Goal: Task Accomplishment & Management: Use online tool/utility

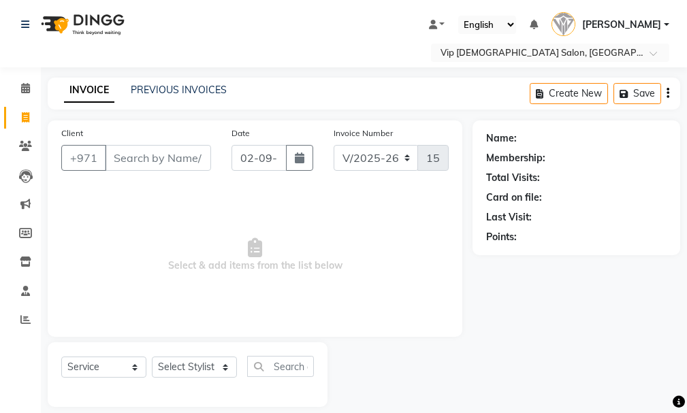
select select "8415"
select select "service"
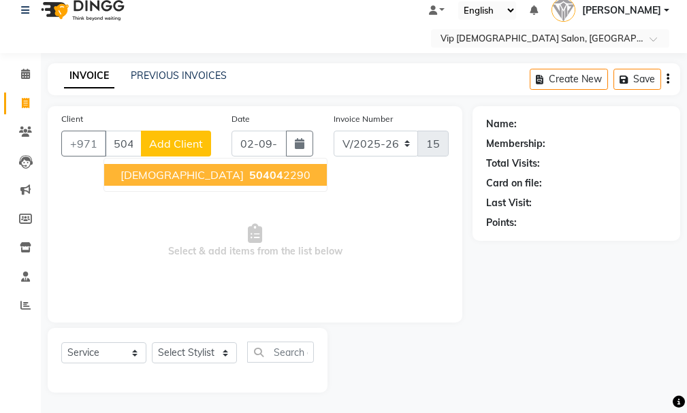
click at [187, 163] on ngb-typeahead-window "[PERSON_NAME] 50404 2290" at bounding box center [215, 175] width 224 height 34
click at [171, 166] on button "[PERSON_NAME] 50404 2290" at bounding box center [215, 175] width 223 height 22
type input "504042290"
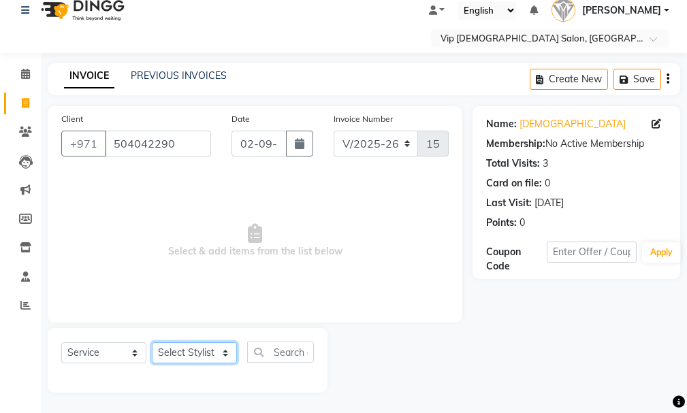
click at [222, 350] on select "Select Stylist Ali [PERSON_NAME] [PERSON_NAME] [PERSON_NAME] Lakhbizi Jairah [P…" at bounding box center [194, 352] width 85 height 21
select select "81364"
click at [152, 342] on select "Select Stylist Ali [PERSON_NAME] [PERSON_NAME] [PERSON_NAME] Lakhbizi Jairah [P…" at bounding box center [194, 352] width 85 height 21
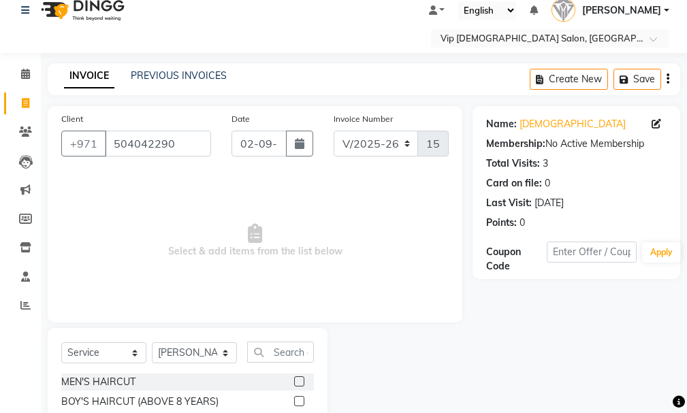
drag, startPoint x: 686, startPoint y: 298, endPoint x: 691, endPoint y: 359, distance: 60.8
click at [686, 359] on html "Select Location × Vip [DEMOGRAPHIC_DATA] Salon, Hor Al Anz East Default Panel M…" at bounding box center [343, 192] width 687 height 413
drag, startPoint x: 689, startPoint y: 319, endPoint x: 690, endPoint y: 361, distance: 42.2
click at [686, 361] on html "Select Location × Vip [DEMOGRAPHIC_DATA] Salon, Hor Al Anz East Default Panel M…" at bounding box center [343, 192] width 687 height 413
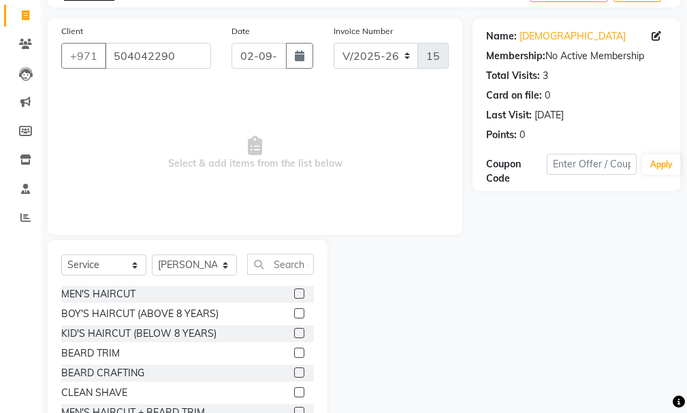
scroll to position [104, 0]
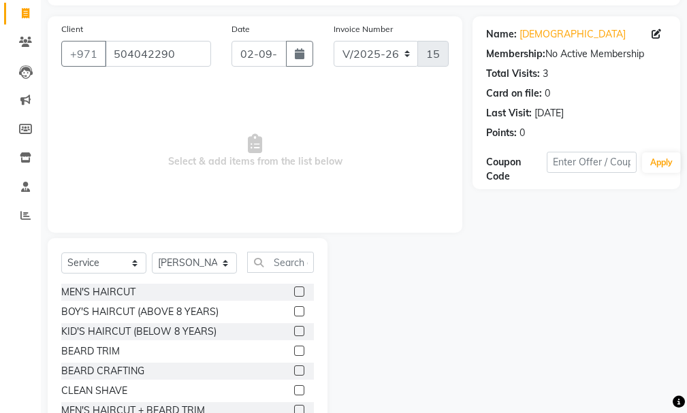
click at [294, 350] on label at bounding box center [299, 351] width 10 height 10
click at [294, 350] on input "checkbox" at bounding box center [298, 351] width 9 height 9
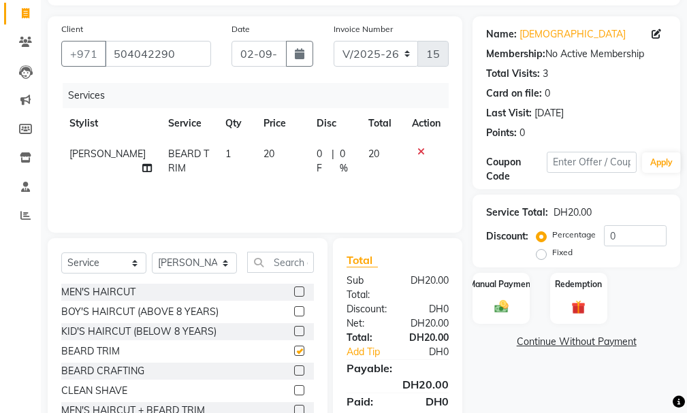
checkbox input "false"
click at [419, 150] on icon at bounding box center [420, 152] width 7 height 10
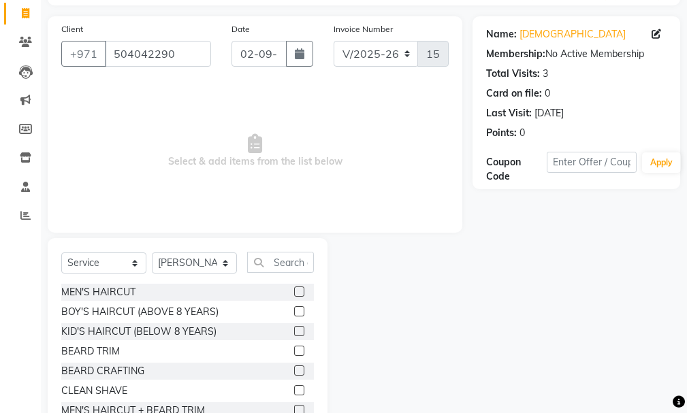
click at [294, 384] on div at bounding box center [304, 390] width 20 height 17
click at [283, 382] on div "CLEAN SHAVE" at bounding box center [187, 390] width 253 height 17
click at [287, 382] on div "MEN'S HAIRCUT BOY'S HAIRCUT (ABOVE 8 YEARS) KID'S HAIRCUT (BELOW 8 YEARS) [PERS…" at bounding box center [187, 352] width 253 height 136
click at [280, 385] on div "CLEAN SHAVE" at bounding box center [187, 390] width 253 height 17
click at [282, 386] on div "CLEAN SHAVE" at bounding box center [187, 390] width 253 height 17
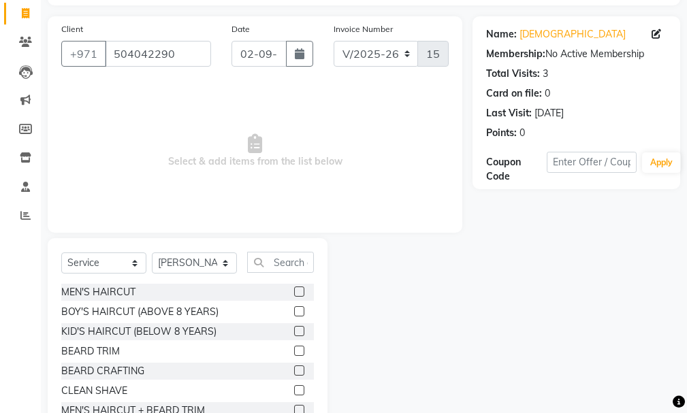
click at [278, 385] on div "CLEAN SHAVE" at bounding box center [187, 390] width 253 height 17
click at [279, 383] on div "CLEAN SHAVE" at bounding box center [187, 390] width 253 height 17
click at [276, 388] on div "CLEAN SHAVE" at bounding box center [187, 390] width 253 height 17
click at [274, 388] on div "CLEAN SHAVE" at bounding box center [187, 390] width 253 height 17
click at [283, 382] on div "CLEAN SHAVE" at bounding box center [187, 390] width 253 height 17
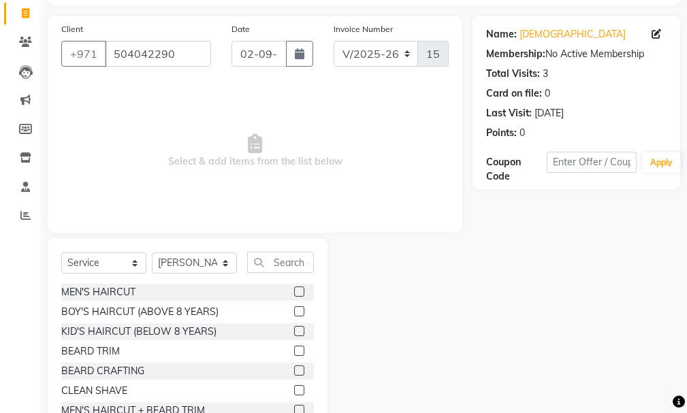
click at [278, 389] on div "CLEAN SHAVE" at bounding box center [187, 390] width 253 height 17
click at [281, 385] on div "CLEAN SHAVE" at bounding box center [187, 390] width 253 height 17
click at [283, 384] on div "CLEAN SHAVE" at bounding box center [187, 390] width 253 height 17
click at [282, 387] on div "CLEAN SHAVE" at bounding box center [187, 390] width 253 height 17
click at [277, 373] on div "BEARD CRAFTING" at bounding box center [187, 371] width 253 height 17
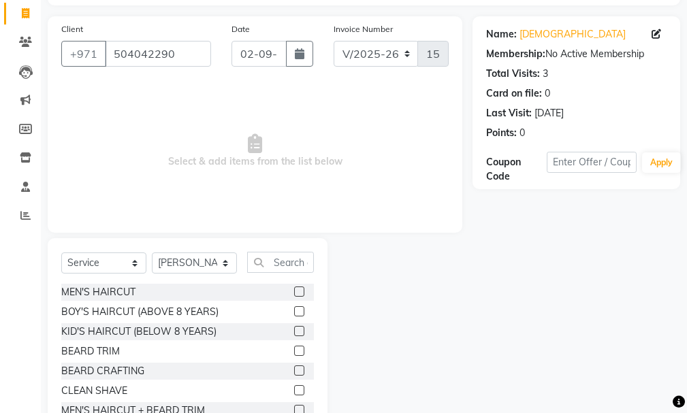
click at [276, 375] on div "BEARD CRAFTING" at bounding box center [187, 371] width 253 height 17
click at [282, 369] on div "BEARD CRAFTING" at bounding box center [187, 371] width 253 height 17
click at [277, 397] on div "CLEAN SHAVE" at bounding box center [187, 390] width 253 height 17
click at [294, 387] on label at bounding box center [299, 390] width 10 height 10
click at [294, 387] on input "checkbox" at bounding box center [298, 391] width 9 height 9
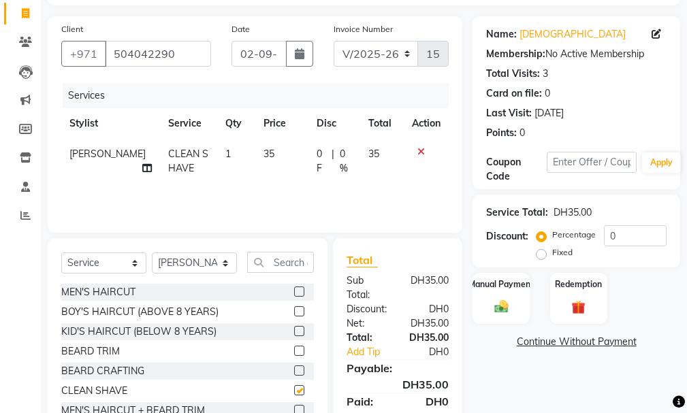
checkbox input "false"
drag, startPoint x: 685, startPoint y: 361, endPoint x: 690, endPoint y: 396, distance: 35.1
click at [686, 309] on html "Select Location × Vip [DEMOGRAPHIC_DATA] Salon, Hor Al Anz East Default Panel M…" at bounding box center [343, 102] width 687 height 413
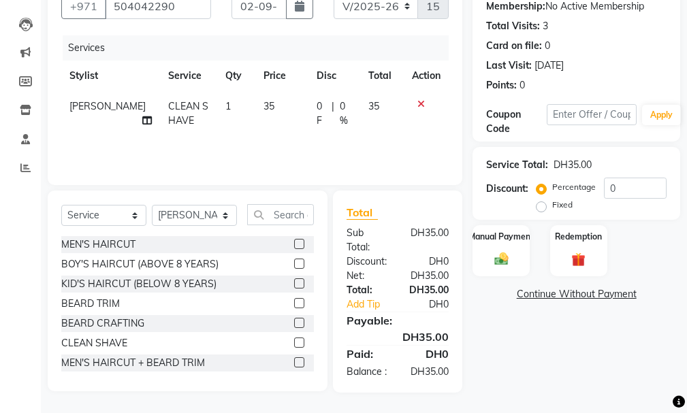
scroll to position [166, 0]
click at [378, 283] on div "Total:" at bounding box center [366, 290] width 61 height 14
click at [381, 297] on link "Add Tip" at bounding box center [371, 304] width 71 height 14
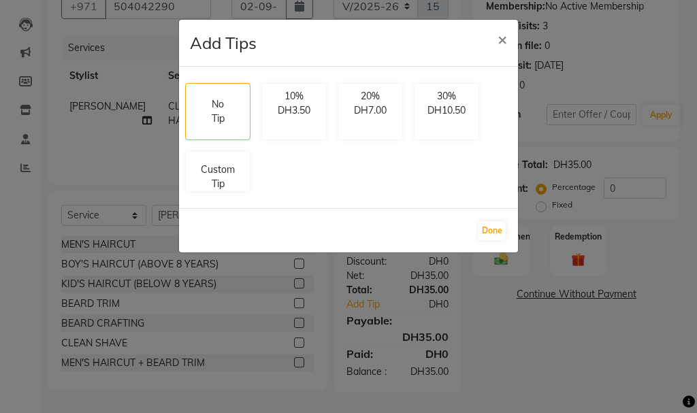
click at [294, 188] on div "No Tip 10% DH3.50 20% DH7.00 30% DH10.50 Custom Tip" at bounding box center [349, 138] width 338 height 120
click at [212, 101] on p "No Tip" at bounding box center [218, 109] width 20 height 29
click at [210, 176] on p "Custom Tip" at bounding box center [218, 174] width 48 height 29
select select "81364"
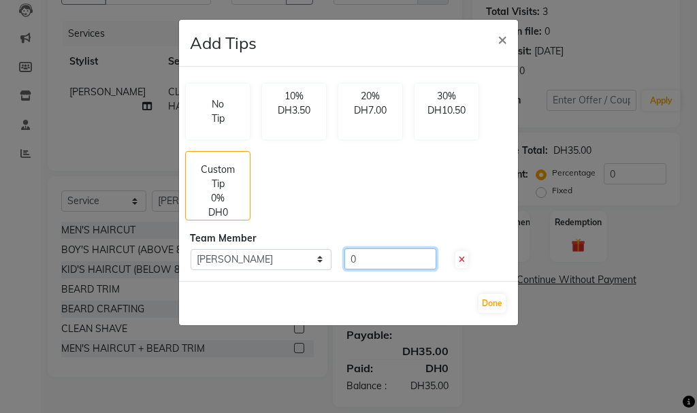
click at [381, 257] on input "0" at bounding box center [390, 258] width 92 height 21
type input "15"
click at [487, 298] on button "Done" at bounding box center [491, 303] width 27 height 19
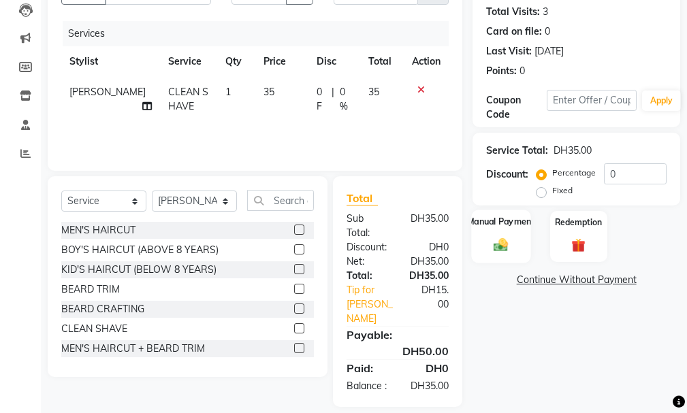
click at [491, 215] on div "Manual Payment" at bounding box center [501, 236] width 59 height 53
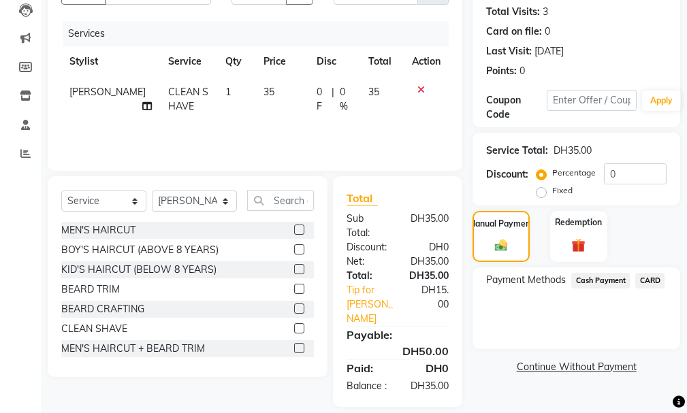
click at [649, 274] on span "CARD" at bounding box center [649, 281] width 29 height 16
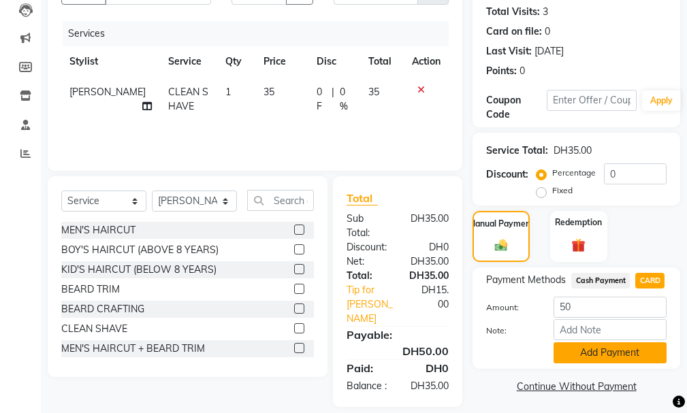
click at [621, 350] on button "Add Payment" at bounding box center [609, 352] width 113 height 21
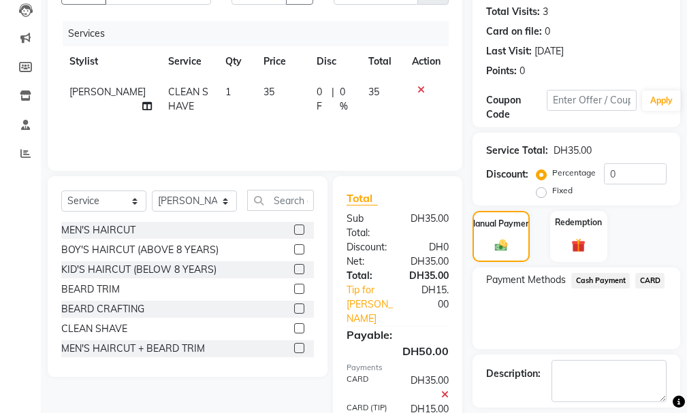
drag, startPoint x: 687, startPoint y: 360, endPoint x: 691, endPoint y: 408, distance: 47.8
click at [686, 247] on html "Select Location × Vip [DEMOGRAPHIC_DATA] Salon, Hor Al Anz East Default Panel M…" at bounding box center [343, 40] width 687 height 413
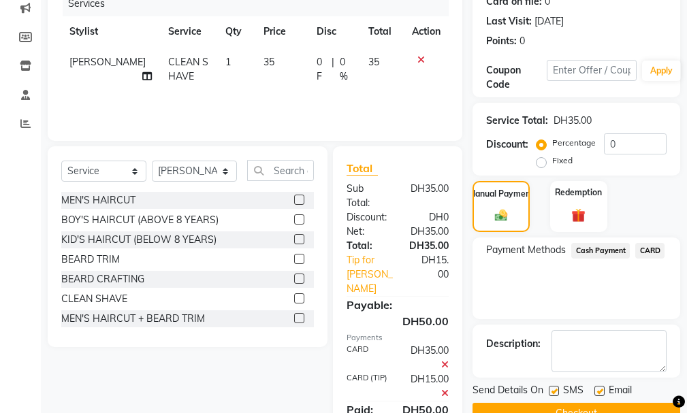
scroll to position [253, 0]
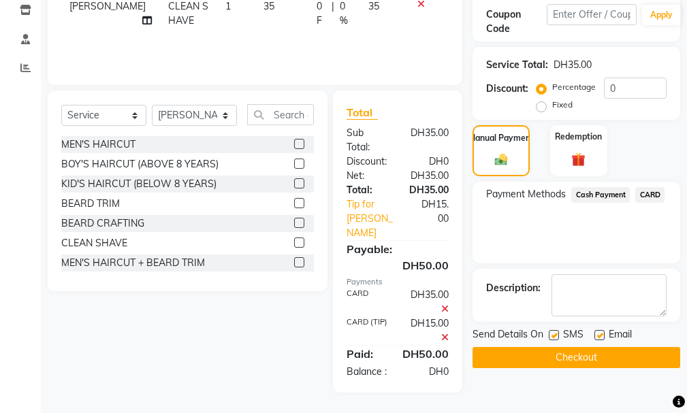
click at [575, 347] on button "Checkout" at bounding box center [576, 357] width 208 height 21
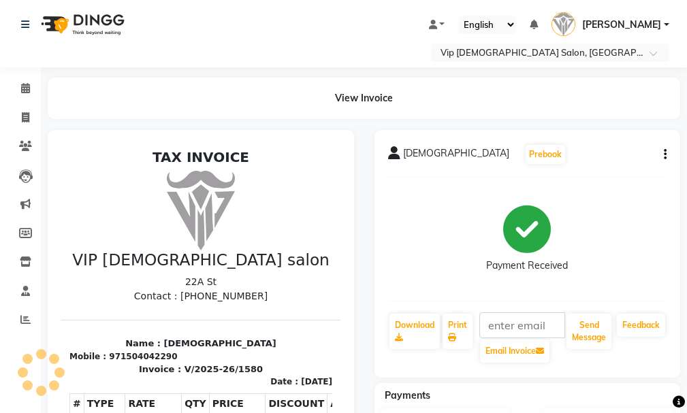
click at [672, 370] on div "[PERSON_NAME] Prebook Payment Received Download Print Email Invoice Send Messag…" at bounding box center [527, 254] width 306 height 248
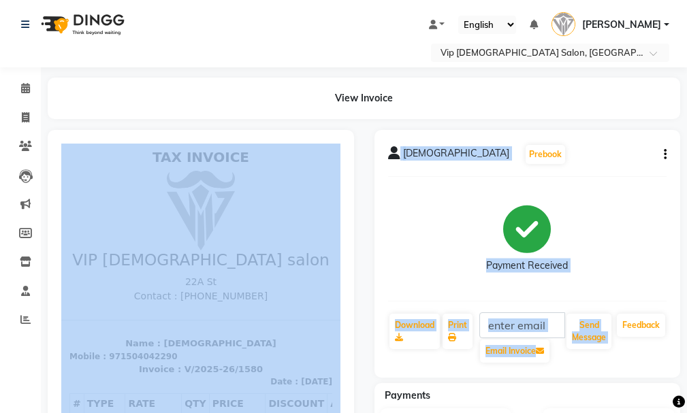
drag, startPoint x: 629, startPoint y: 365, endPoint x: 42, endPoint y: 338, distance: 588.0
click at [42, 338] on div "[PERSON_NAME] Prebook Payment Received Download Print Email Invoice Send Messag…" at bounding box center [363, 384] width 653 height 509
click at [25, 332] on li "Reports" at bounding box center [20, 320] width 41 height 29
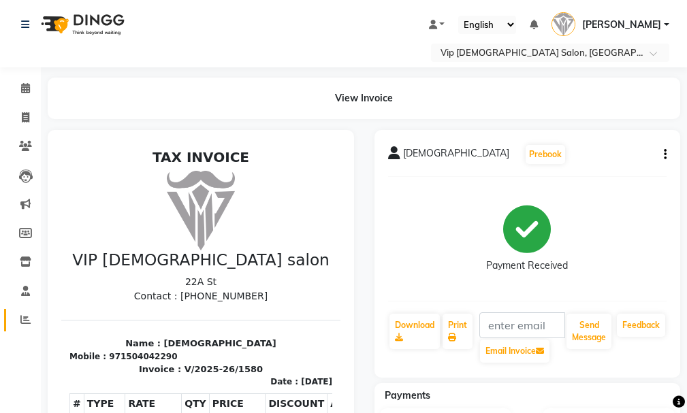
click at [29, 323] on icon at bounding box center [25, 319] width 10 height 10
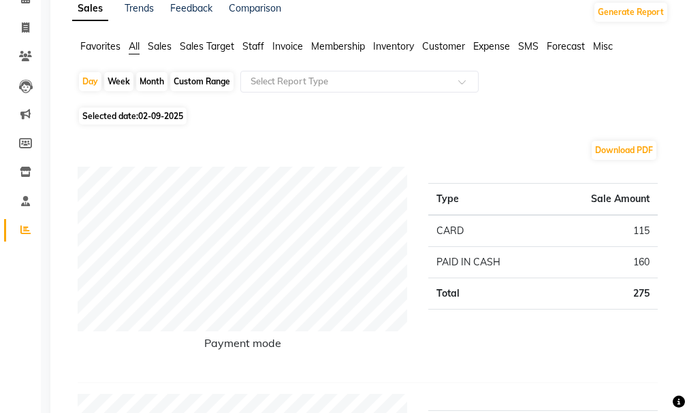
scroll to position [97, 0]
